Goal: Task Accomplishment & Management: Manage account settings

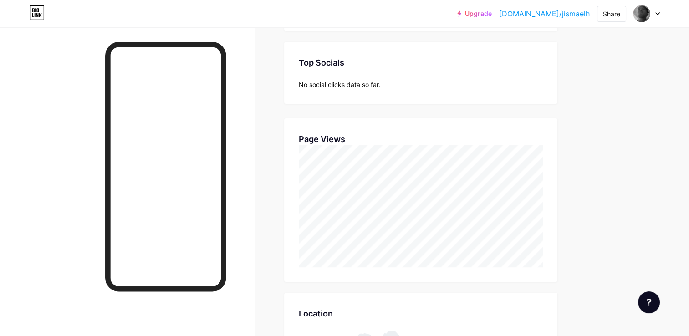
scroll to position [336, 688]
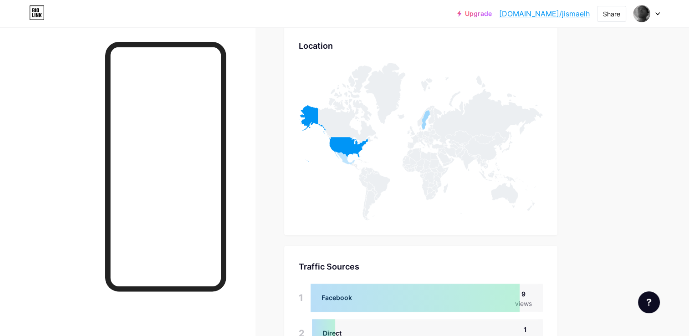
scroll to position [478, 0]
